Goal: Task Accomplishment & Management: Manage account settings

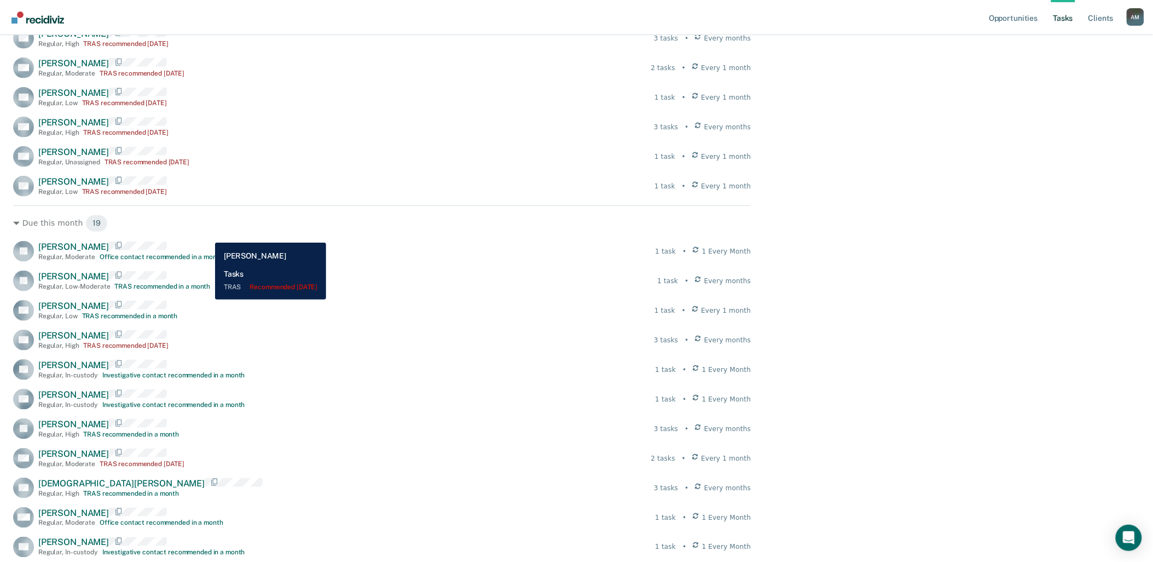
scroll to position [243, 0]
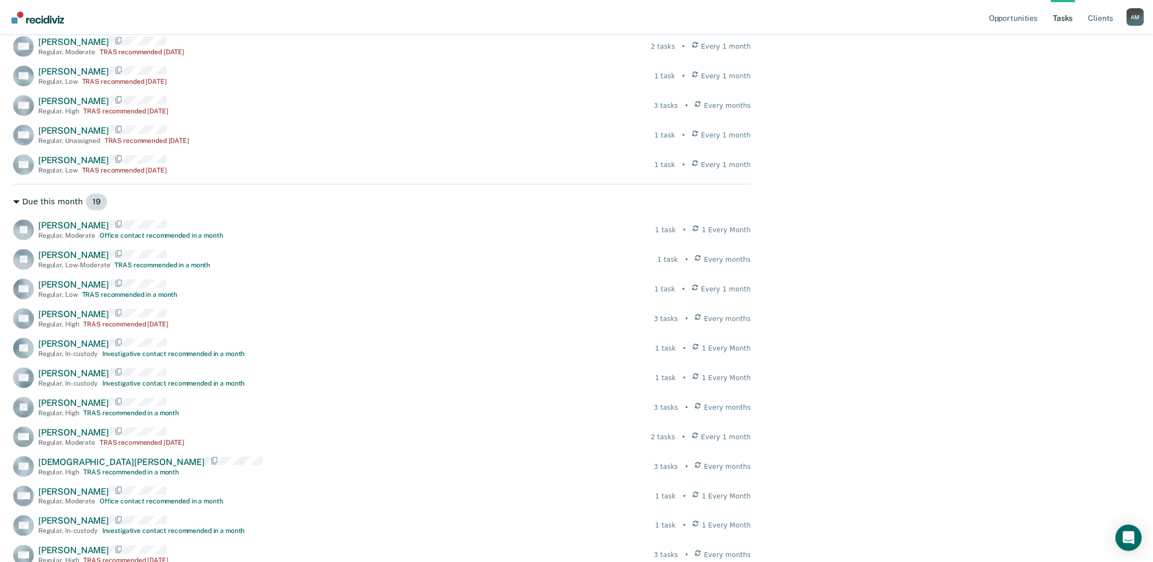
click at [85, 200] on span "19" at bounding box center [96, 202] width 22 height 18
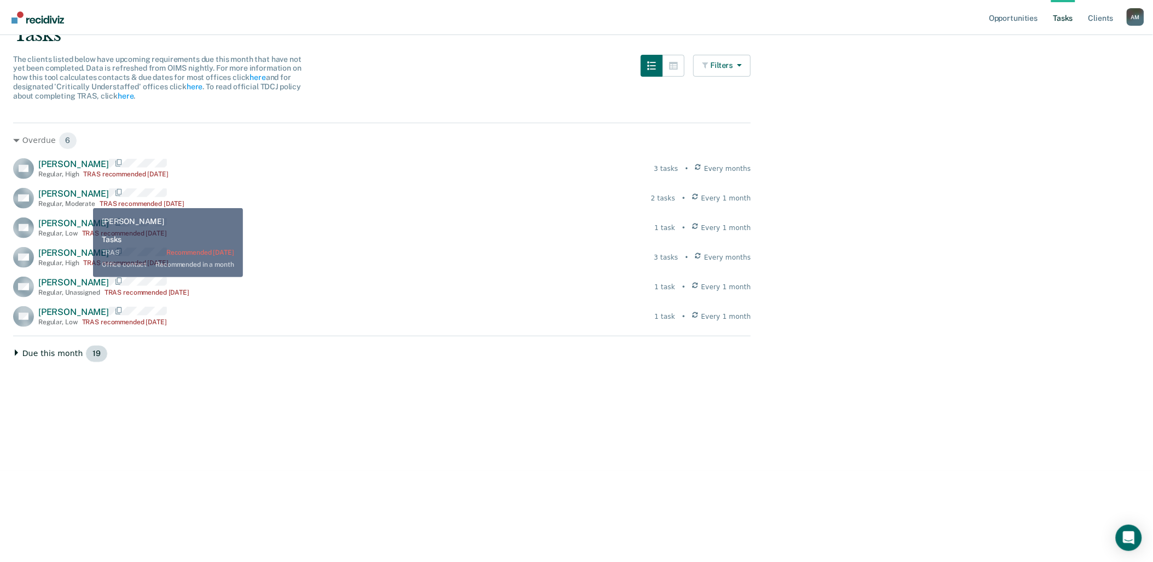
scroll to position [90, 0]
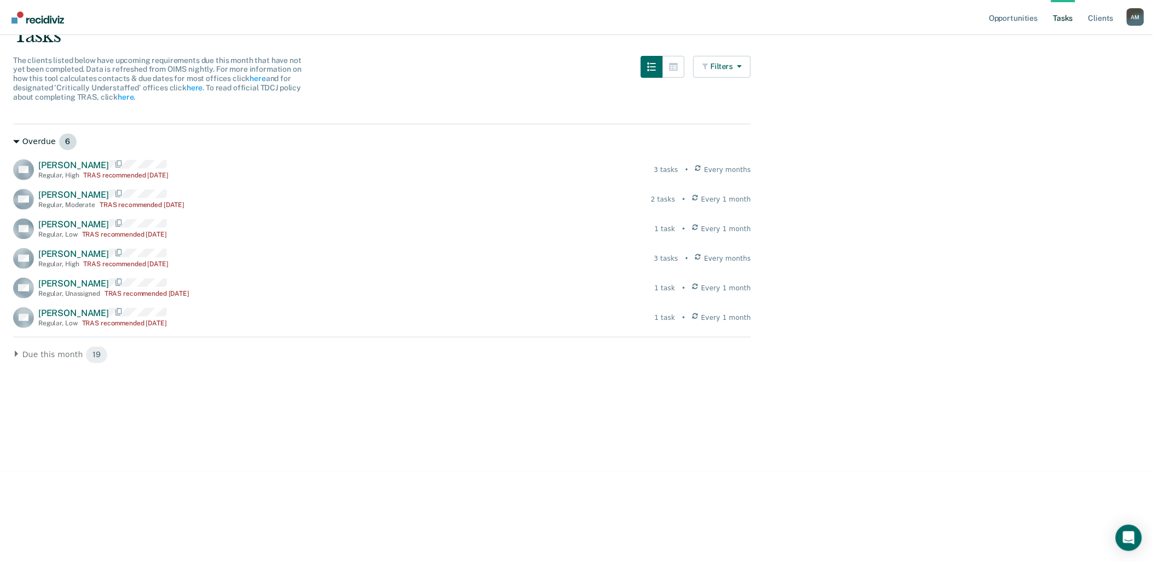
click at [31, 142] on div "Overdue 6" at bounding box center [382, 142] width 738 height 18
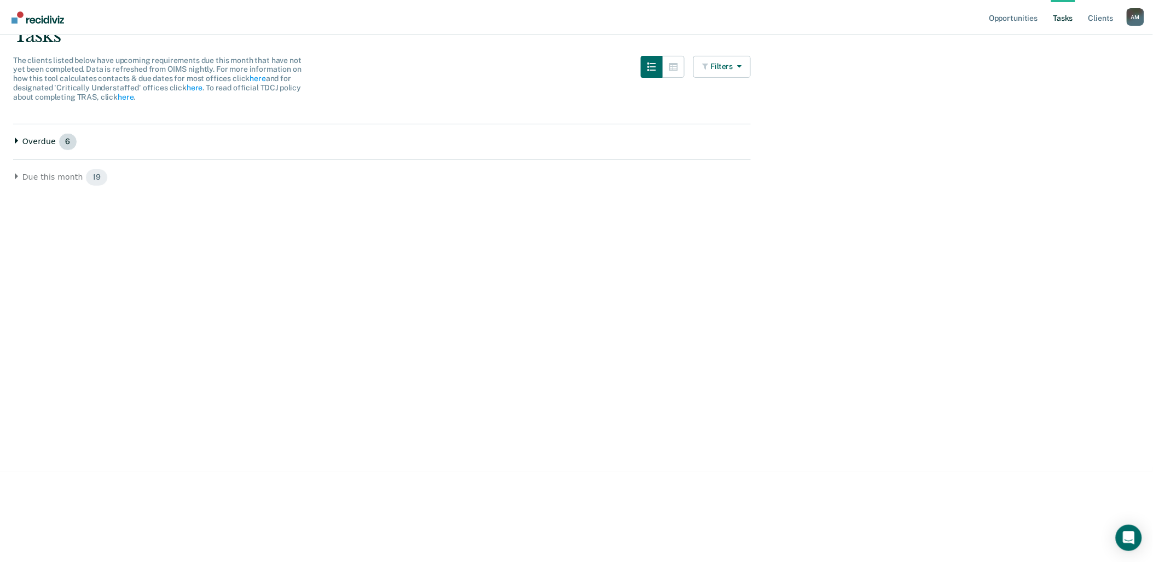
click at [44, 142] on div "Overdue 6" at bounding box center [382, 142] width 738 height 18
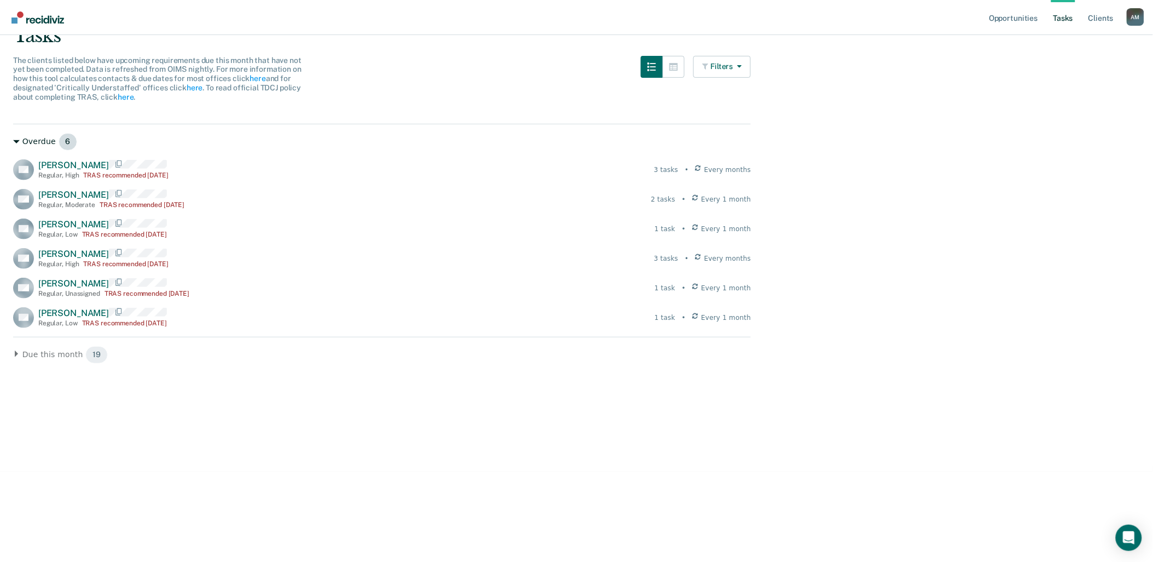
click at [45, 139] on div "Overdue 6" at bounding box center [382, 142] width 738 height 18
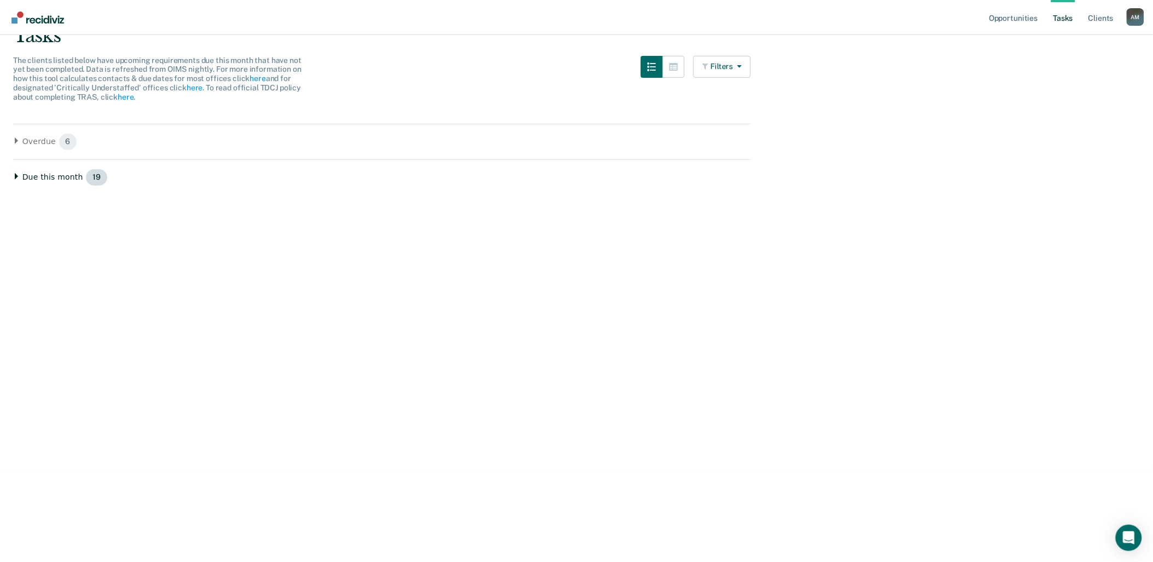
click at [59, 177] on div "Due this month 19" at bounding box center [382, 178] width 738 height 18
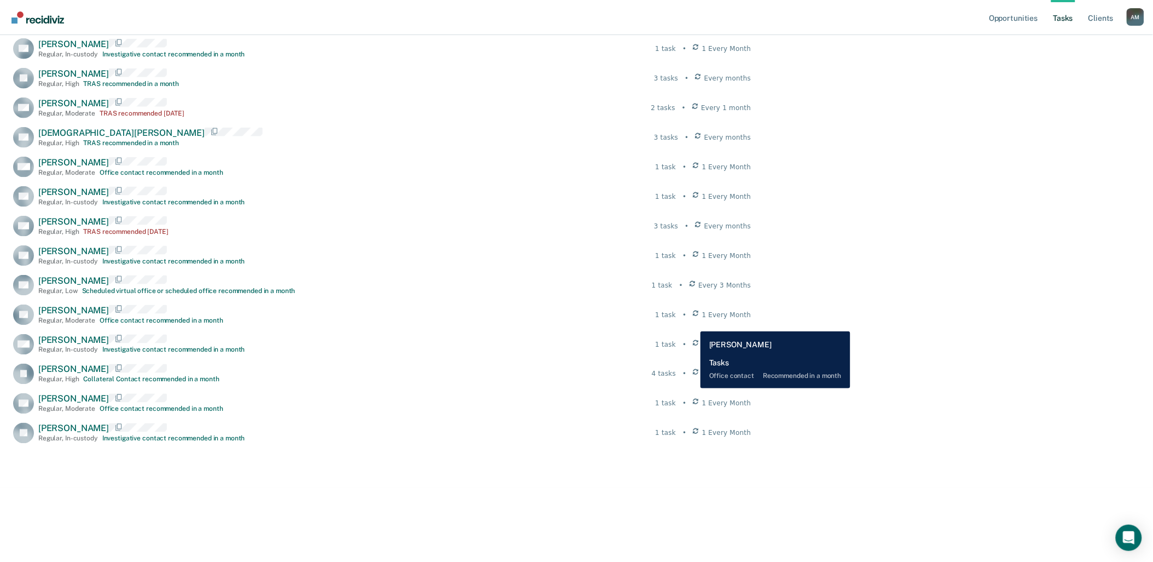
scroll to position [413, 0]
